Goal: Find specific page/section: Find specific page/section

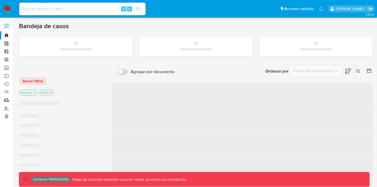
click at [7, 26] on label at bounding box center [6, 25] width 13 height 11
click at [0, 0] on input "checkbox" at bounding box center [0, 0] width 0 height 0
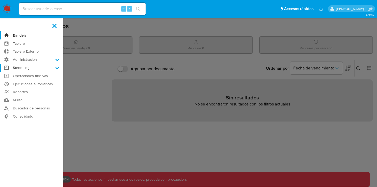
click at [27, 68] on label "Screening" at bounding box center [31, 68] width 63 height 8
click at [0, 0] on input "Screening" at bounding box center [0, 0] width 0 height 0
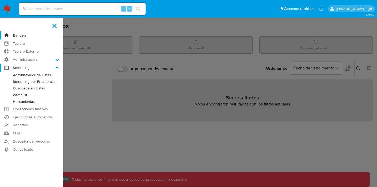
click at [27, 68] on label "Screening" at bounding box center [31, 68] width 63 height 8
click at [0, 0] on input "Screening" at bounding box center [0, 0] width 0 height 0
click at [25, 62] on label "Administración" at bounding box center [31, 60] width 63 height 8
click at [0, 0] on input "Administración" at bounding box center [0, 0] width 0 height 0
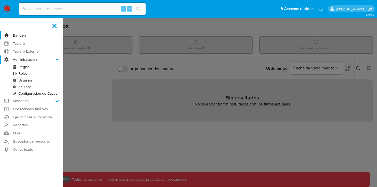
click at [25, 62] on label "Administración" at bounding box center [31, 60] width 63 height 8
click at [0, 0] on input "Administración" at bounding box center [0, 0] width 0 height 0
click at [58, 60] on icon at bounding box center [57, 60] width 4 height 4
click at [0, 0] on input "Administración" at bounding box center [0, 0] width 0 height 0
click at [55, 63] on label "Administración" at bounding box center [31, 60] width 63 height 8
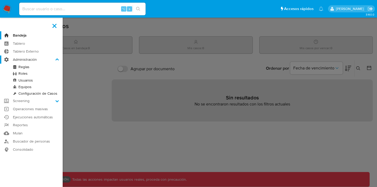
click at [0, 0] on input "Administración" at bounding box center [0, 0] width 0 height 0
click at [31, 60] on label "Administración" at bounding box center [31, 60] width 63 height 8
click at [0, 0] on input "Administración" at bounding box center [0, 0] width 0 height 0
click at [56, 58] on icon at bounding box center [57, 60] width 4 height 4
click at [0, 0] on input "Administración" at bounding box center [0, 0] width 0 height 0
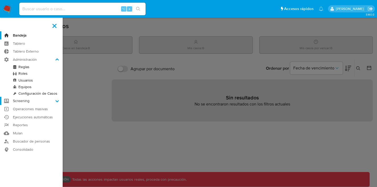
click at [55, 101] on label "Screening" at bounding box center [31, 101] width 63 height 8
click at [0, 0] on input "Screening" at bounding box center [0, 0] width 0 height 0
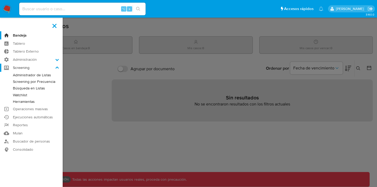
click at [57, 68] on icon at bounding box center [57, 68] width 4 height 4
click at [0, 0] on input "Screening" at bounding box center [0, 0] width 0 height 0
click at [20, 67] on label "Screening" at bounding box center [31, 68] width 63 height 8
click at [0, 0] on input "Screening" at bounding box center [0, 0] width 0 height 0
click at [58, 66] on icon at bounding box center [57, 68] width 4 height 4
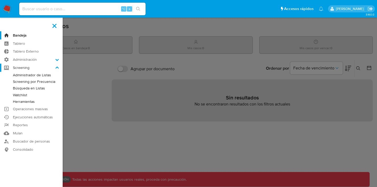
click at [0, 0] on input "Screening" at bounding box center [0, 0] width 0 height 0
click at [57, 58] on icon at bounding box center [57, 60] width 4 height 4
click at [0, 0] on input "Administración" at bounding box center [0, 0] width 0 height 0
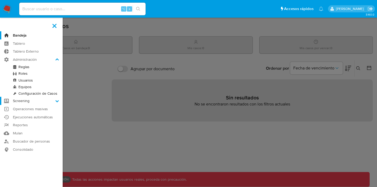
click at [28, 103] on label "Screening" at bounding box center [31, 101] width 63 height 8
click at [0, 0] on input "Screening" at bounding box center [0, 0] width 0 height 0
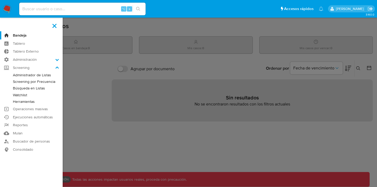
click at [32, 78] on link "Administrador de Listas" at bounding box center [31, 75] width 63 height 7
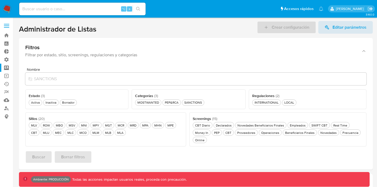
click at [7, 8] on img at bounding box center [7, 8] width 9 height 9
